Goal: Task Accomplishment & Management: Manage account settings

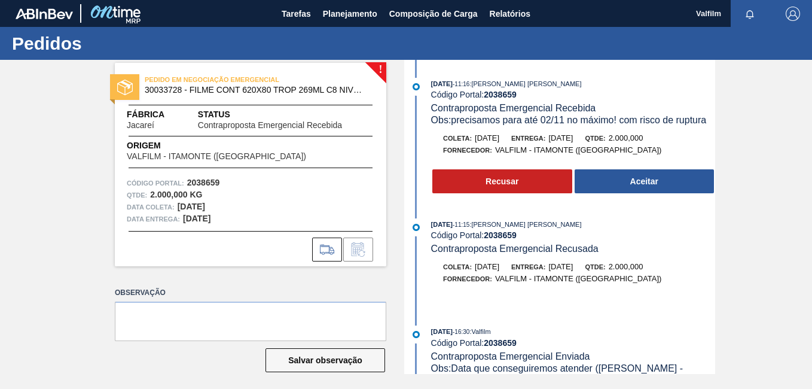
scroll to position [360, 0]
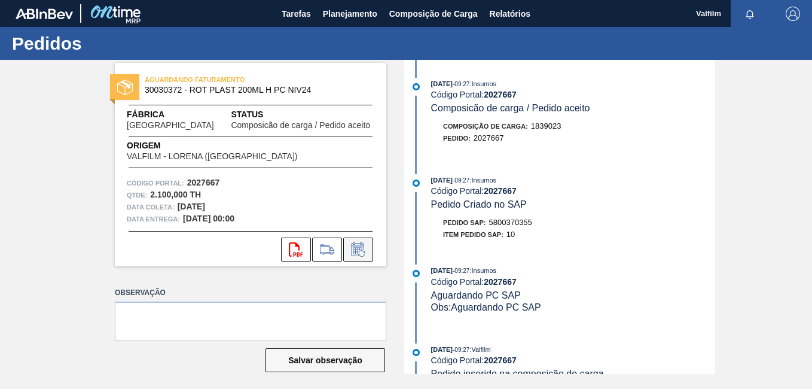
click at [365, 257] on button at bounding box center [358, 249] width 30 height 24
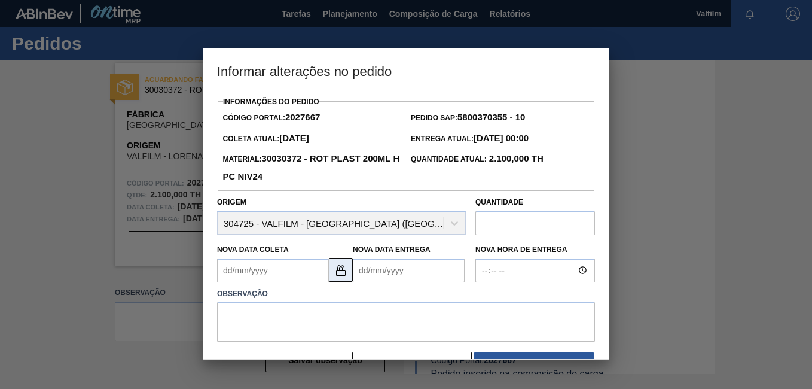
click at [344, 269] on img at bounding box center [341, 270] width 14 height 14
click at [249, 276] on Coleta2027667 "Nova Data Coleta" at bounding box center [273, 270] width 112 height 24
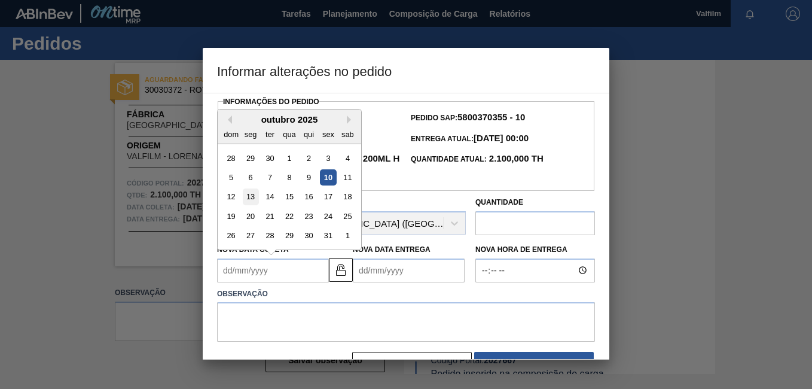
click at [257, 198] on div "13" at bounding box center [251, 196] width 16 height 16
type Coleta2027667 "[DATE]"
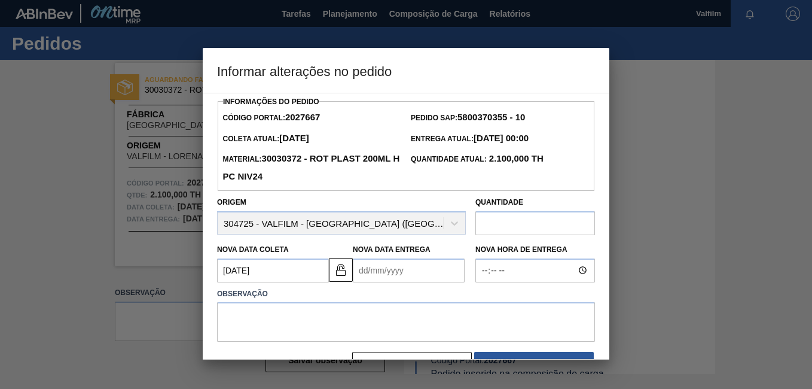
click at [373, 274] on Entrega2027667 "Nova Data Entrega" at bounding box center [409, 270] width 112 height 24
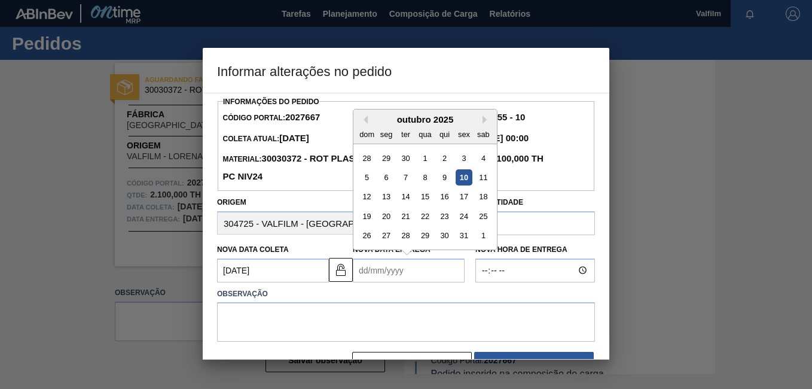
click at [434, 199] on div "12 13 14 15 16 17 18" at bounding box center [425, 196] width 136 height 19
click at [429, 199] on div "15" at bounding box center [425, 196] width 16 height 16
type Entrega2027667 "15/10/2025"
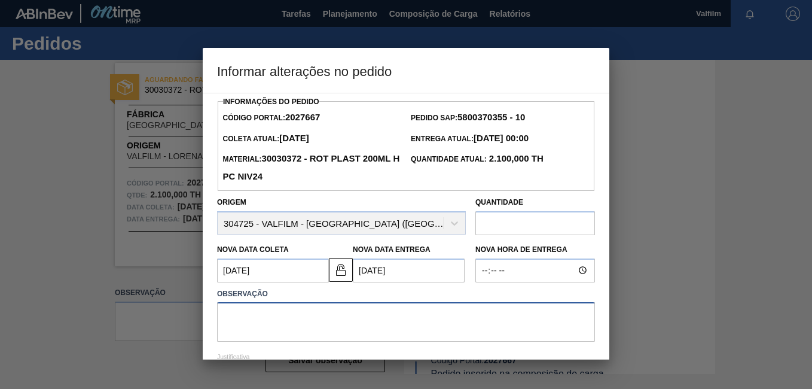
click at [383, 318] on textarea at bounding box center [406, 321] width 378 height 39
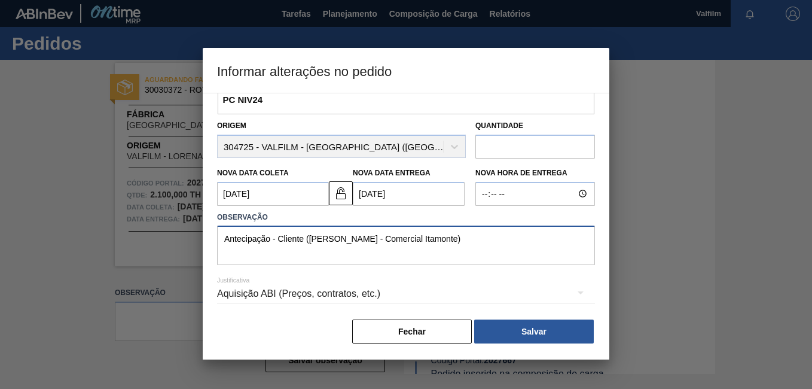
scroll to position [79, 0]
type textarea "Antecipação - Cliente (Ana Carolina - Comercial Itamonte)"
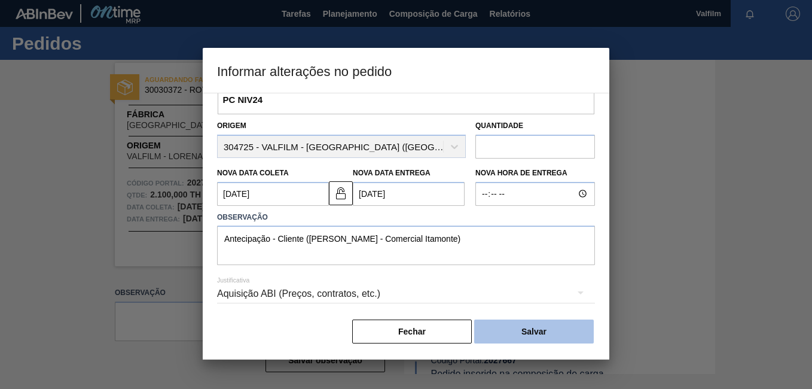
click at [532, 328] on button "Salvar" at bounding box center [534, 331] width 120 height 24
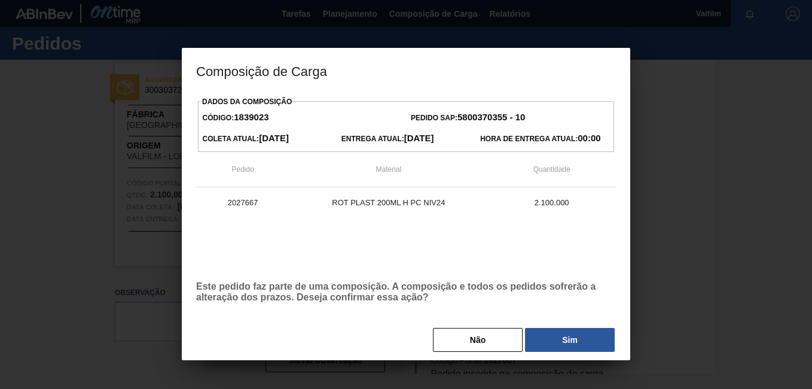
click at [577, 346] on button "Sim" at bounding box center [570, 340] width 90 height 24
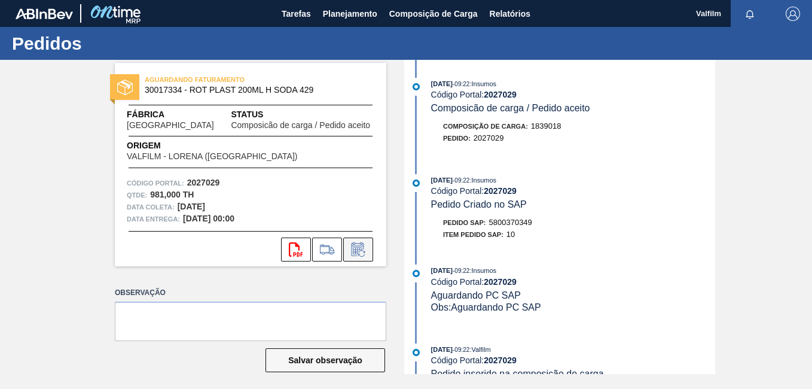
click at [356, 255] on icon at bounding box center [358, 249] width 19 height 14
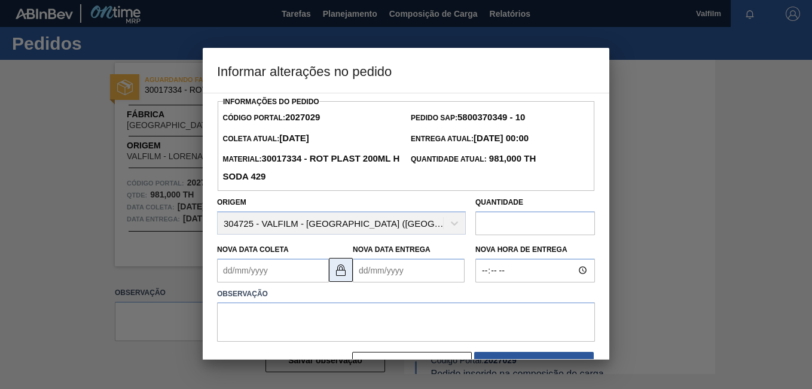
click at [339, 274] on img at bounding box center [341, 270] width 14 height 14
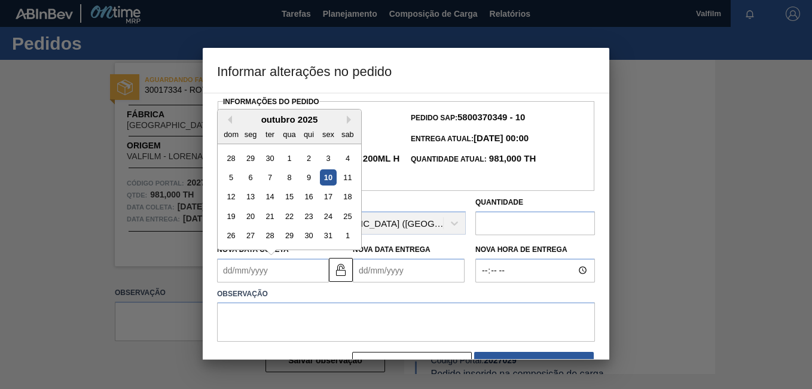
click at [246, 273] on Coleta2027029 "Nova Data Coleta" at bounding box center [273, 270] width 112 height 24
click at [257, 200] on div "13" at bounding box center [251, 196] width 16 height 16
type Coleta2027029 "[DATE]"
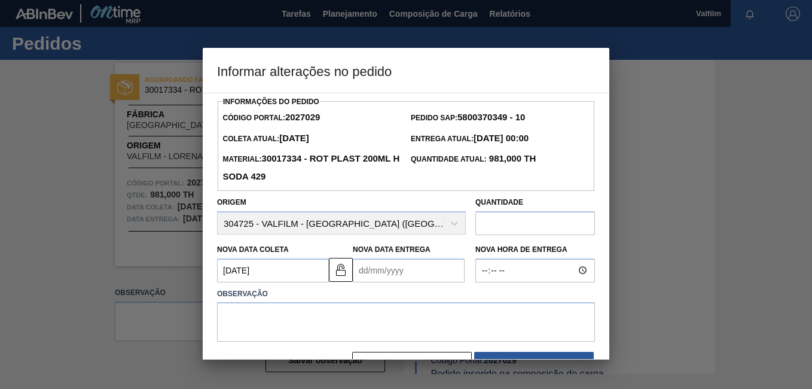
click at [369, 273] on Entrega2027029 "Nova Data Entrega" at bounding box center [409, 270] width 112 height 24
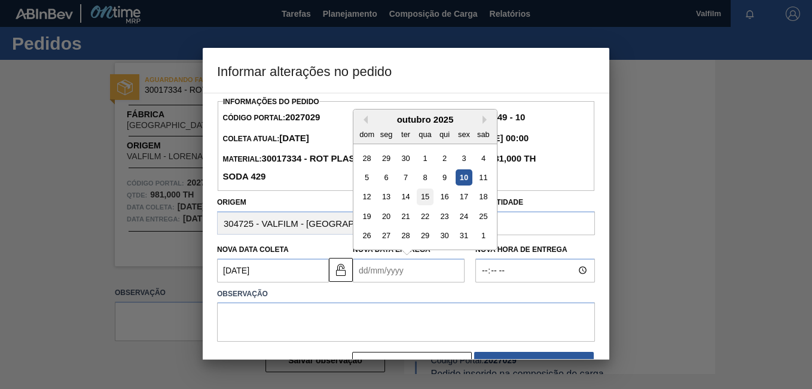
click at [417, 195] on div "15" at bounding box center [425, 196] width 16 height 16
type Entrega2027029 "15/10/2025"
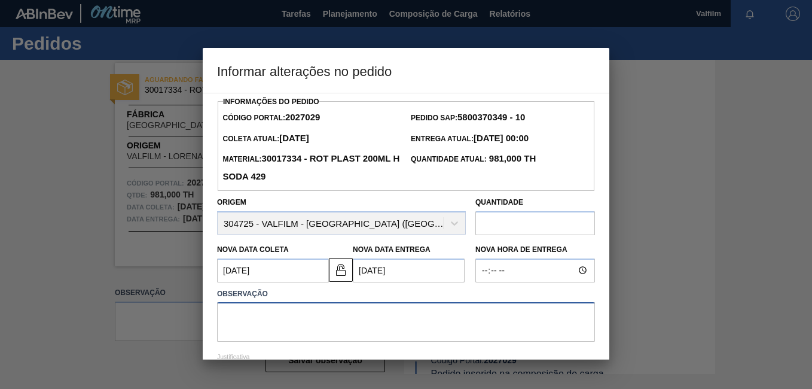
click at [347, 315] on textarea at bounding box center [406, 321] width 378 height 39
type textarea "a"
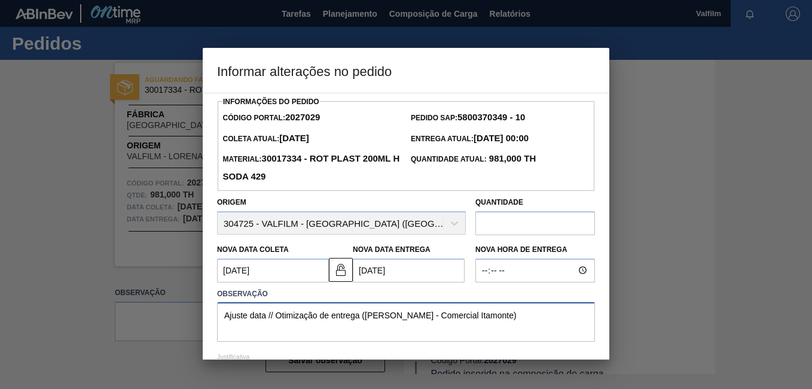
click at [576, 341] on textarea "Ajuste data // Otimização de entrega (Ana Carolina - Comercial Itamonte)" at bounding box center [406, 321] width 378 height 39
drag, startPoint x: 299, startPoint y: 282, endPoint x: 62, endPoint y: 197, distance: 251.9
click at [72, 209] on div "Informar alterações no pedido Informações do Pedido Código Portal: 2027029 Pedi…" at bounding box center [406, 194] width 812 height 389
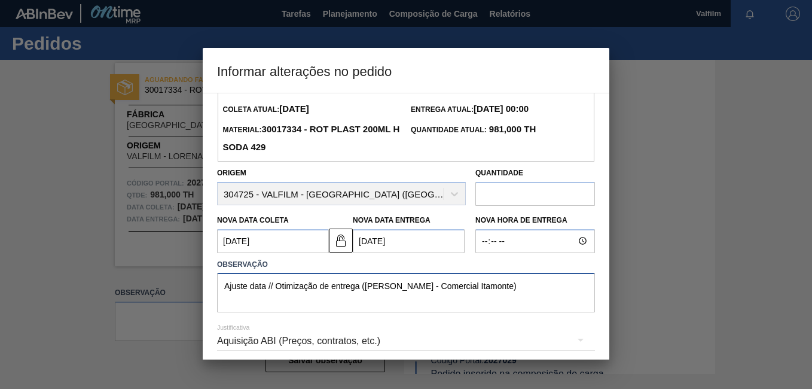
scroll to position [79, 0]
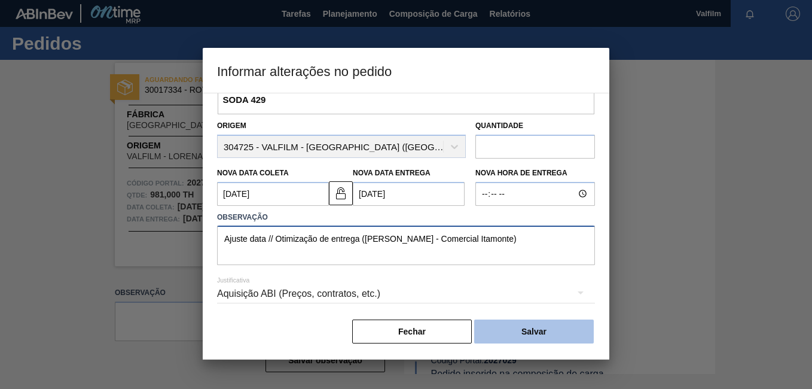
type textarea "Ajuste data // Otimização de entrega (Ana Carolina - Comercial Itamonte)"
click at [530, 328] on button "Salvar" at bounding box center [534, 331] width 120 height 24
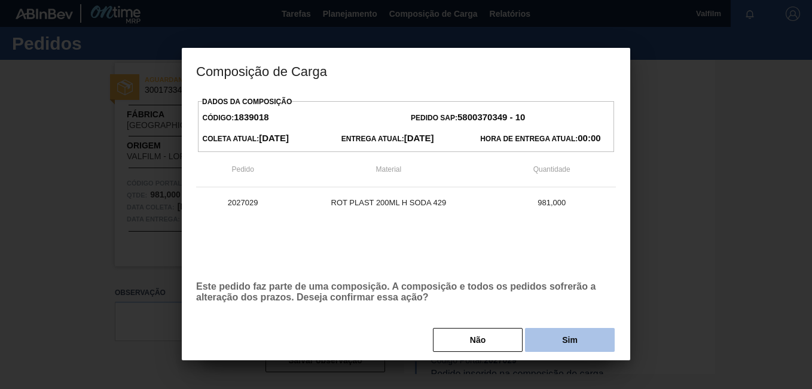
click at [550, 337] on button "Sim" at bounding box center [570, 340] width 90 height 24
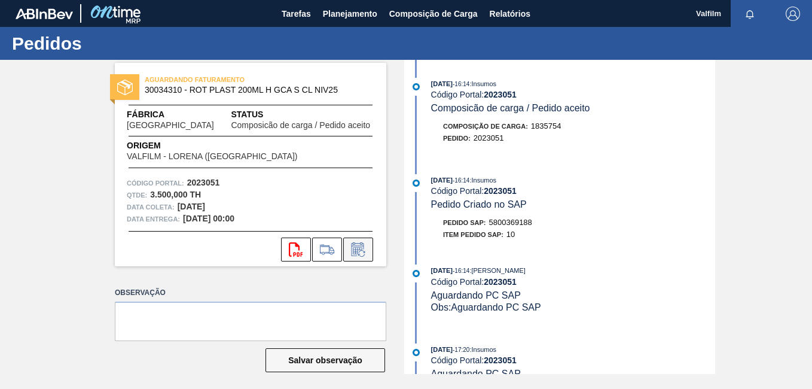
click at [356, 251] on icon at bounding box center [358, 249] width 19 height 14
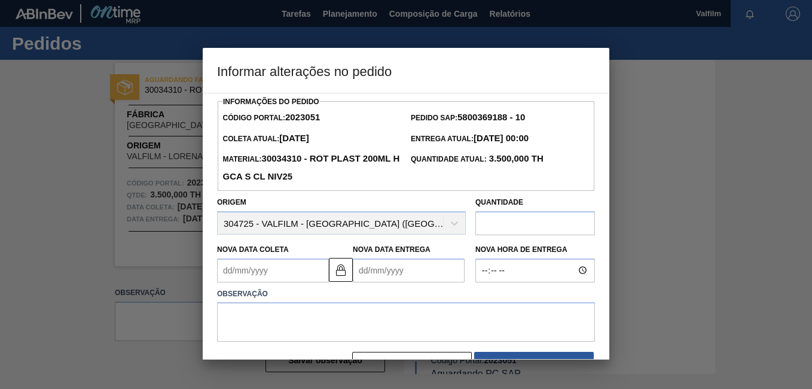
click at [267, 271] on Coleta2023051 "Nova Data Coleta" at bounding box center [273, 270] width 112 height 24
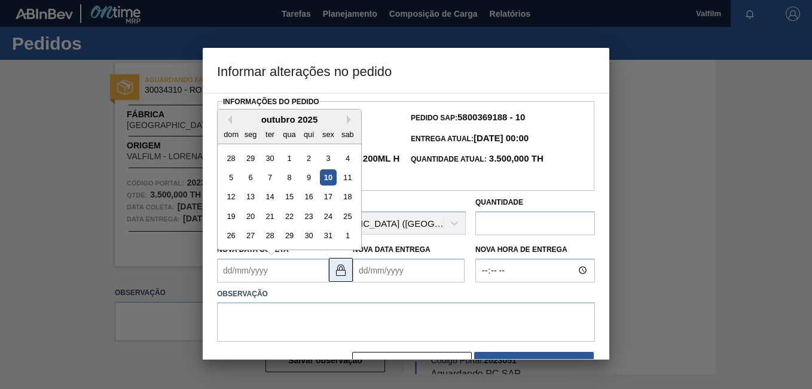
click at [332, 277] on button at bounding box center [341, 270] width 24 height 24
click at [282, 272] on Coleta2023051 "Nova Data Coleta" at bounding box center [273, 270] width 112 height 24
click at [252, 199] on div "13" at bounding box center [251, 196] width 16 height 16
type Coleta2023051 "[DATE]"
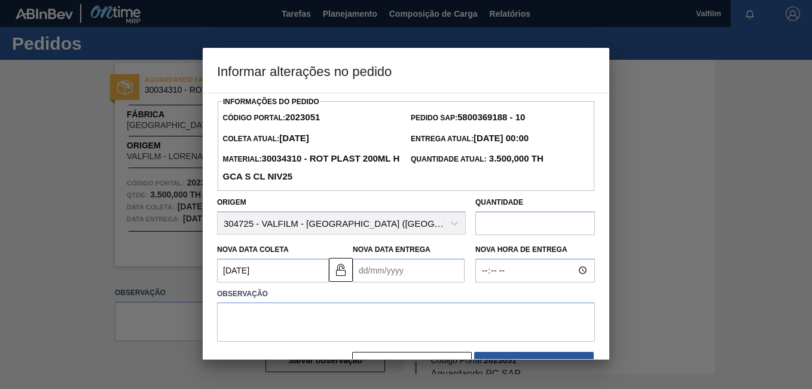
click at [378, 264] on Entrega2023051 "Nova Data Entrega" at bounding box center [409, 270] width 112 height 24
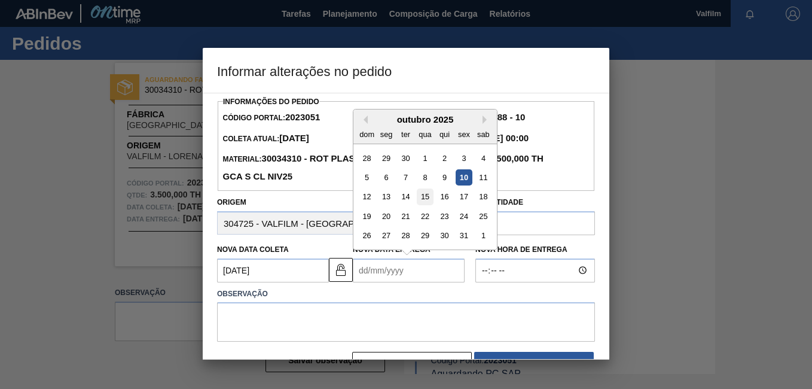
click at [425, 199] on div "15" at bounding box center [425, 196] width 16 height 16
type Entrega2023051 "15/10/2025"
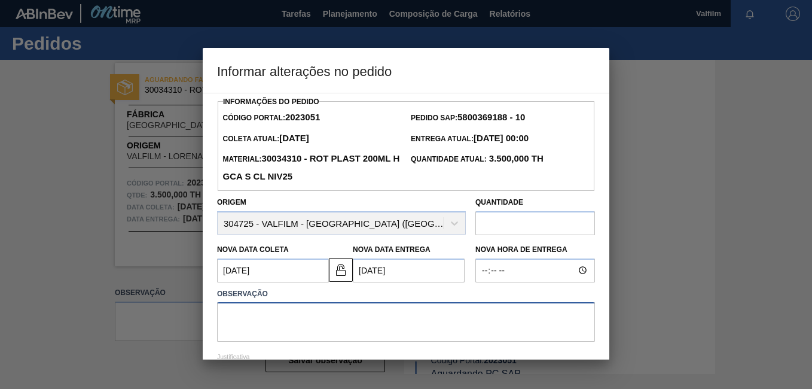
click at [361, 320] on textarea at bounding box center [406, 321] width 378 height 39
paste textarea "2023051"
type textarea "2023051"
drag, startPoint x: 139, startPoint y: 315, endPoint x: 78, endPoint y: 309, distance: 60.7
click at [79, 309] on div "Informar alterações no pedido Informações do Pedido Código Portal: 2023051 Pedi…" at bounding box center [406, 194] width 812 height 389
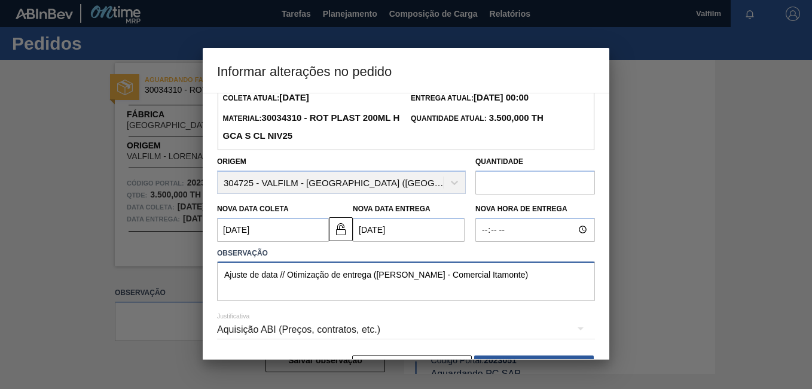
scroll to position [79, 0]
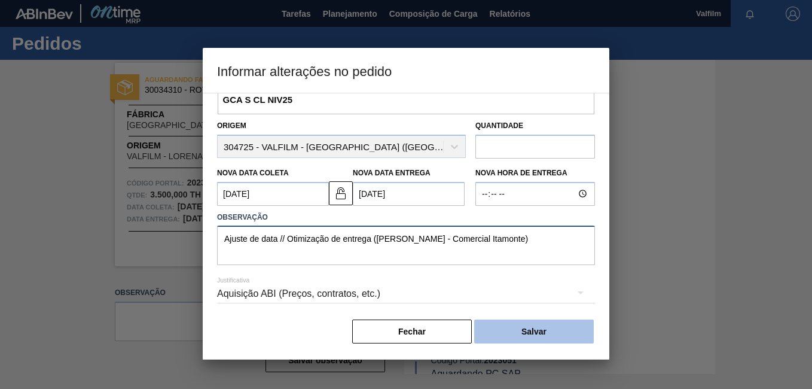
type textarea "Ajuste de data // Otimização de entrega (Ana Carolina - Comercial Itamonte)"
click at [535, 325] on button "Salvar" at bounding box center [534, 331] width 120 height 24
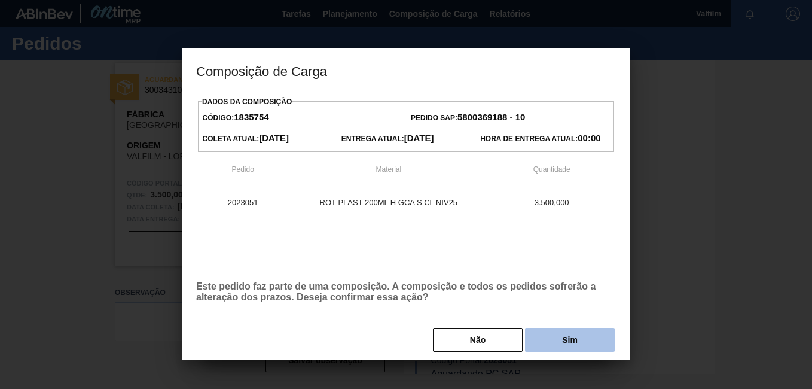
click at [606, 334] on button "Sim" at bounding box center [570, 340] width 90 height 24
